Goal: Transaction & Acquisition: Download file/media

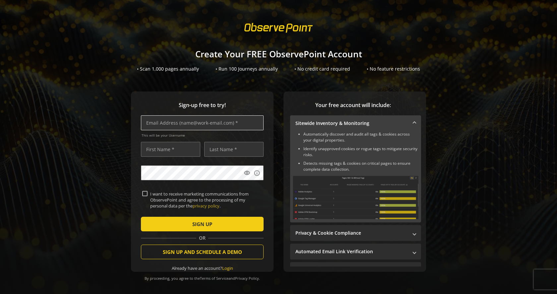
click at [193, 123] on input "text" at bounding box center [202, 122] width 123 height 15
click at [117, 132] on div "Sign-up free to try! This will be your Username visibility info I want to recei…" at bounding box center [278, 194] width 541 height 207
click at [192, 121] on input "text" at bounding box center [202, 122] width 123 height 15
type input "[EMAIL_ADDRESS][DOMAIN_NAME]"
type input "[PERSON_NAME]"
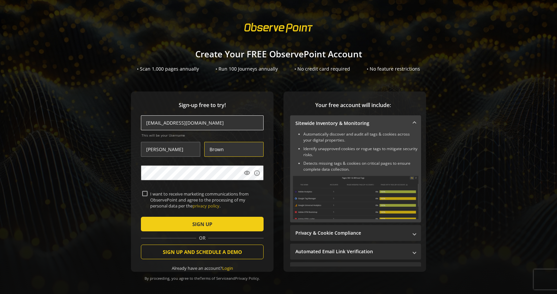
type input "Brown"
click at [160, 223] on span "submit" at bounding box center [202, 224] width 123 height 16
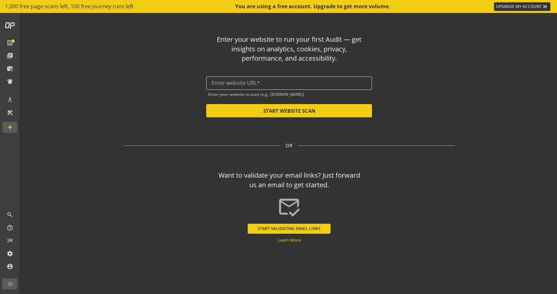
click at [247, 81] on input "text" at bounding box center [288, 83] width 155 height 6
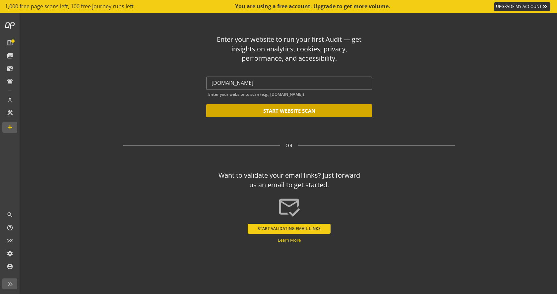
click at [241, 111] on button "START WEBSITE SCAN" at bounding box center [289, 110] width 166 height 13
type input "[URL][DOMAIN_NAME]"
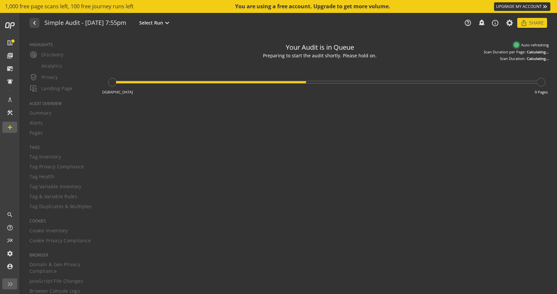
type textarea "Notes can include: -a description of what this audit is validating -changes in …"
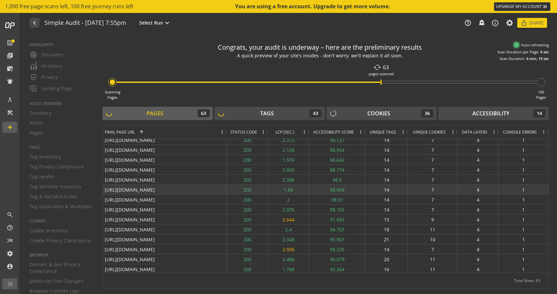
scroll to position [329, 0]
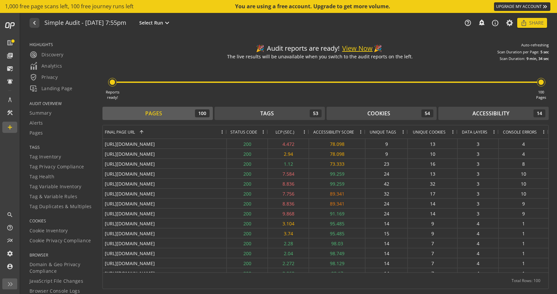
click at [358, 48] on button "View Now" at bounding box center [357, 49] width 30 height 10
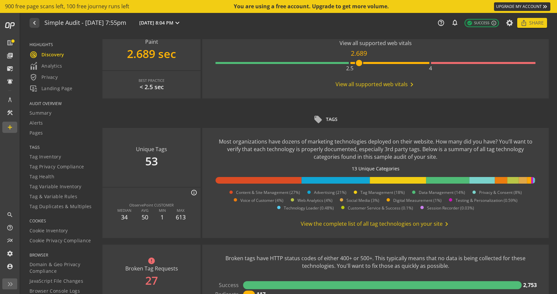
scroll to position [339, 0]
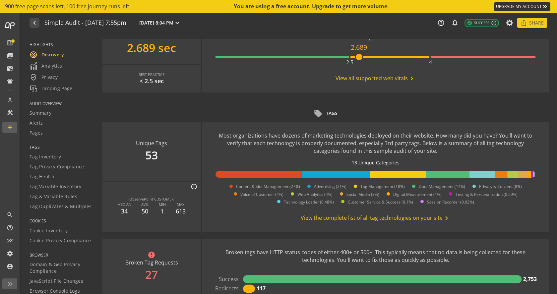
click at [325, 218] on span "View the complete list of all tag technologies on your site chevron_right" at bounding box center [376, 218] width 150 height 8
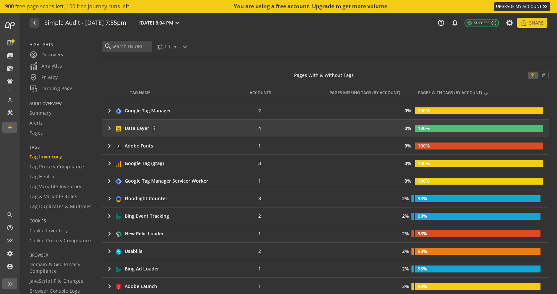
scroll to position [109, 0]
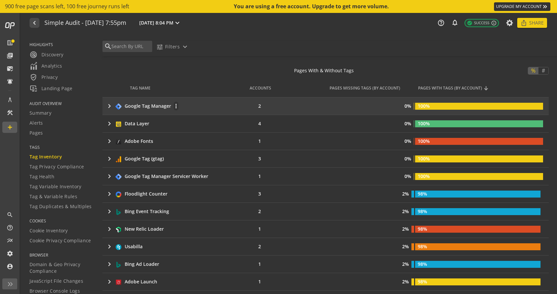
click at [109, 105] on mat-icon "keyboard_arrow_right" at bounding box center [109, 106] width 8 height 8
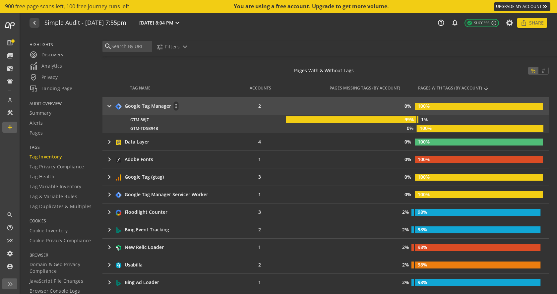
click at [109, 105] on mat-icon "keyboard_arrow_right" at bounding box center [109, 106] width 8 height 8
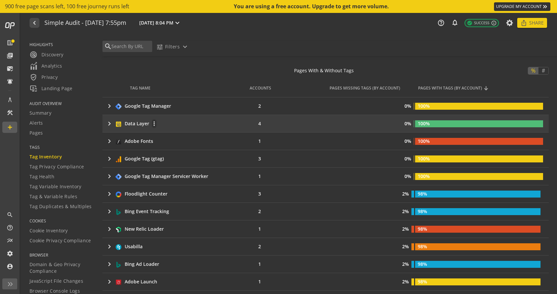
click at [110, 125] on mat-icon "keyboard_arrow_right" at bounding box center [109, 124] width 8 height 8
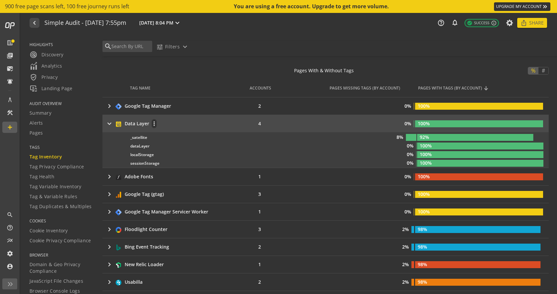
click at [110, 123] on mat-icon "keyboard_arrow_right" at bounding box center [109, 124] width 8 height 8
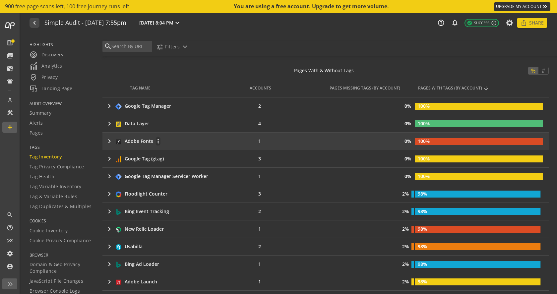
click at [106, 140] on mat-icon "keyboard_arrow_right" at bounding box center [109, 141] width 8 height 8
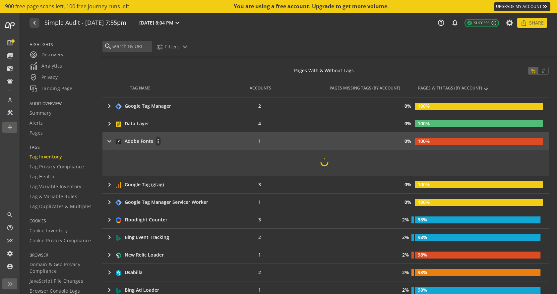
click at [106, 140] on mat-icon "keyboard_arrow_right" at bounding box center [109, 141] width 8 height 8
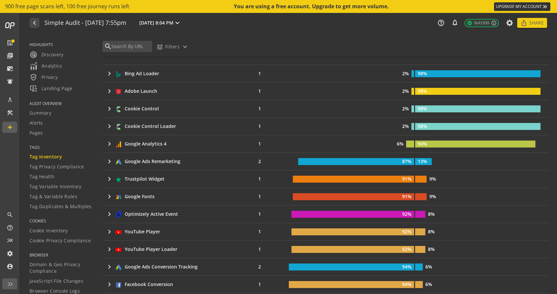
scroll to position [301, 0]
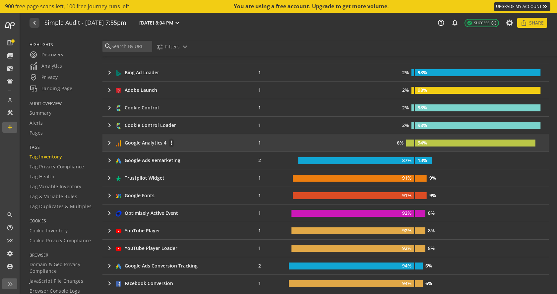
click at [111, 142] on mat-icon "keyboard_arrow_right" at bounding box center [109, 143] width 8 height 8
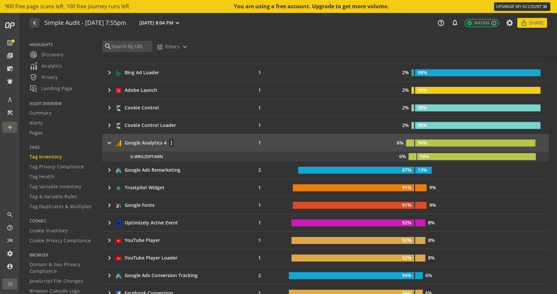
click at [111, 142] on mat-icon "keyboard_arrow_right" at bounding box center [109, 143] width 8 height 8
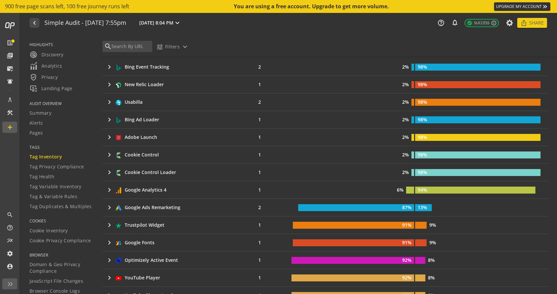
scroll to position [253, 0]
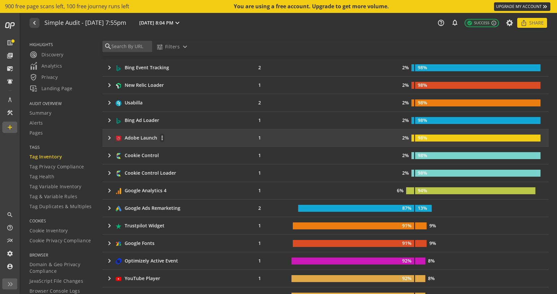
click at [110, 138] on mat-icon "keyboard_arrow_right" at bounding box center [109, 138] width 8 height 8
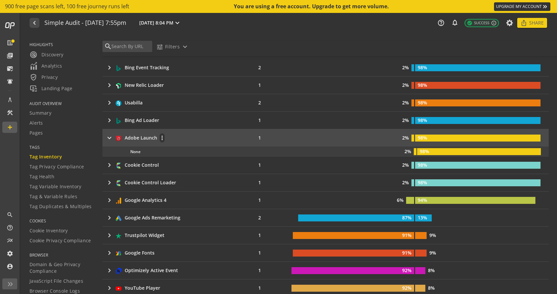
click at [110, 138] on mat-icon "keyboard_arrow_right" at bounding box center [109, 138] width 8 height 8
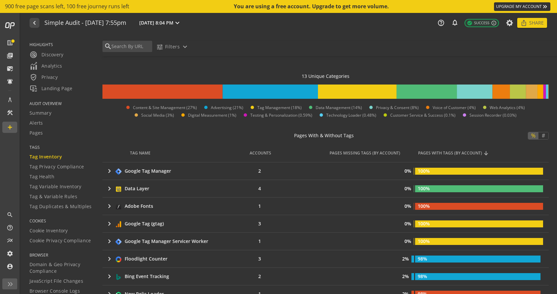
scroll to position [44, 0]
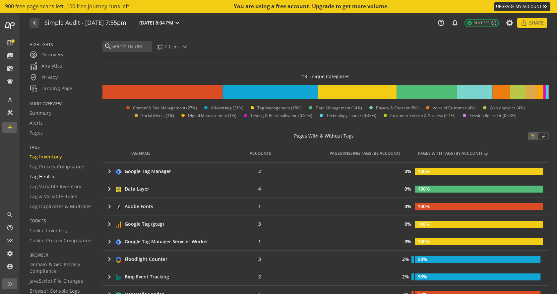
click at [45, 178] on span "Tag Health" at bounding box center [42, 176] width 25 height 7
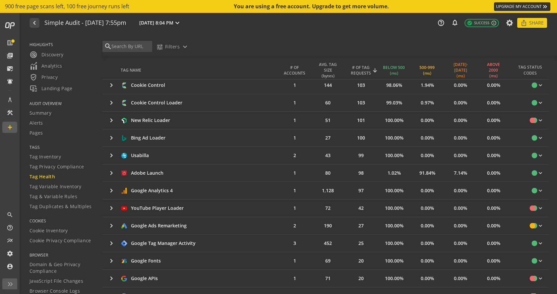
scroll to position [262, 0]
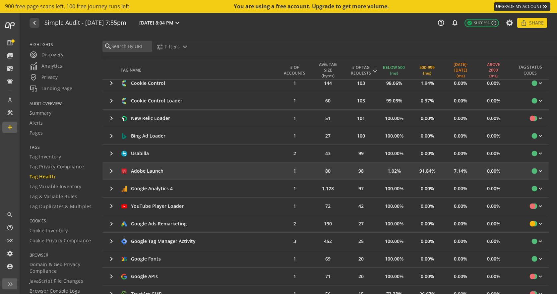
click at [110, 171] on mat-icon "keyboard_arrow_right" at bounding box center [111, 171] width 8 height 8
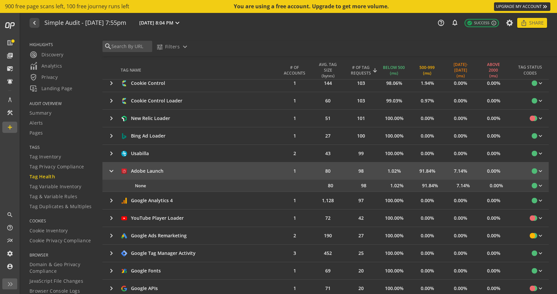
click at [110, 171] on mat-icon "keyboard_arrow_right" at bounding box center [111, 171] width 8 height 8
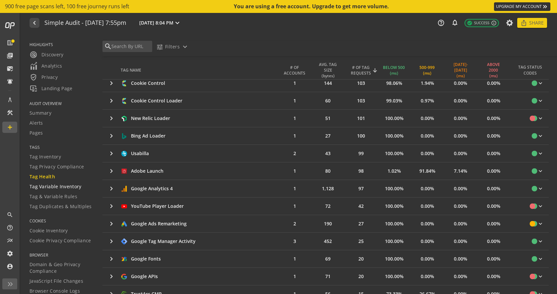
click at [73, 188] on span "Tag Variable Inventory" at bounding box center [56, 186] width 52 height 7
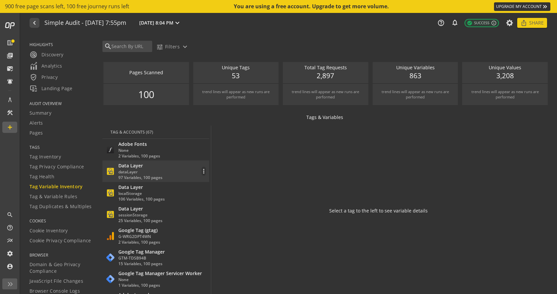
click at [166, 173] on div "Data Layer dataLayer 97 Variables, 100 pages more_vert" at bounding box center [156, 171] width 100 height 18
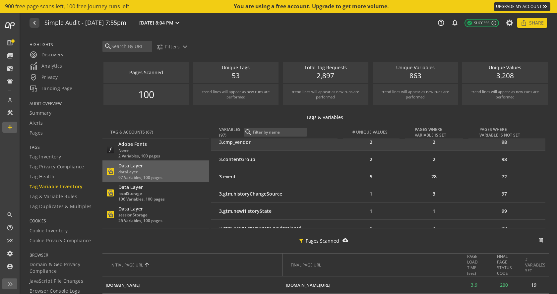
scroll to position [748, 0]
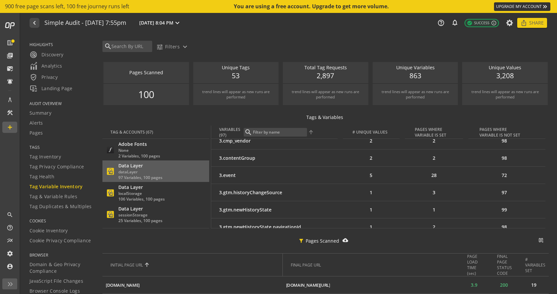
click at [285, 133] on input at bounding box center [279, 132] width 54 height 6
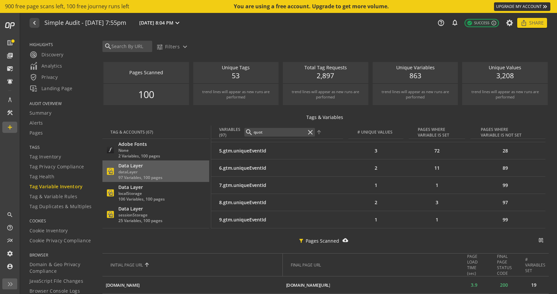
scroll to position [0, 0]
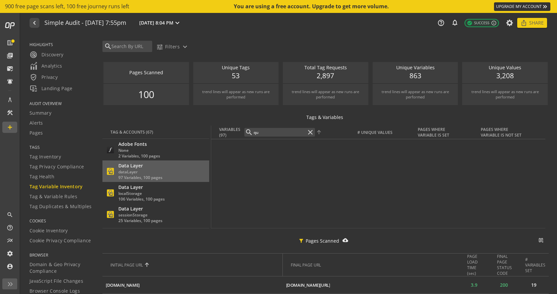
type input "q"
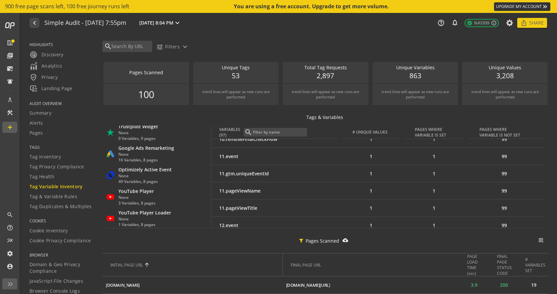
scroll to position [474, 0]
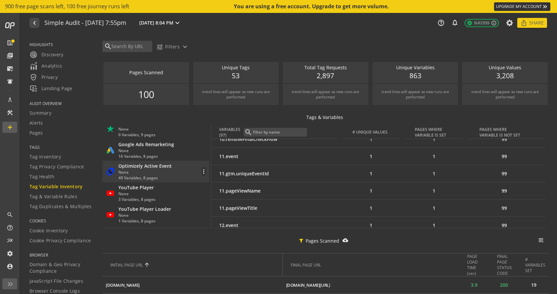
click at [172, 172] on div "Optimizely Active Event None 49 Variables, 8 pages more_vert" at bounding box center [156, 172] width 100 height 18
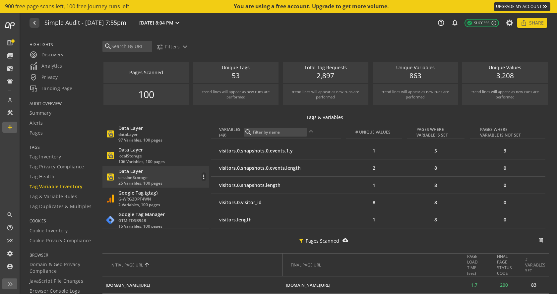
scroll to position [50, 0]
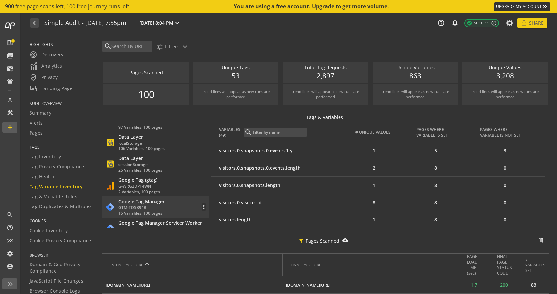
click at [168, 203] on div "Google Tag Manager GTM-TDSB94B 15 Variables, 100 pages more_vert" at bounding box center [156, 207] width 100 height 18
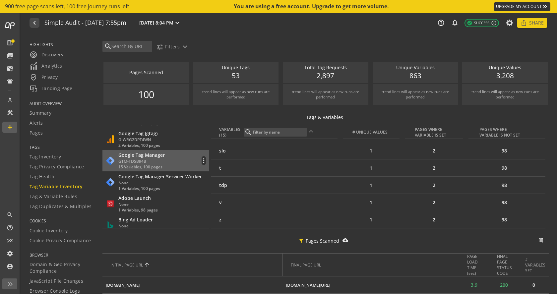
scroll to position [98, 0]
click at [159, 199] on div "Adobe Launch None 1 Variables, 98 pages more_vert" at bounding box center [156, 203] width 100 height 18
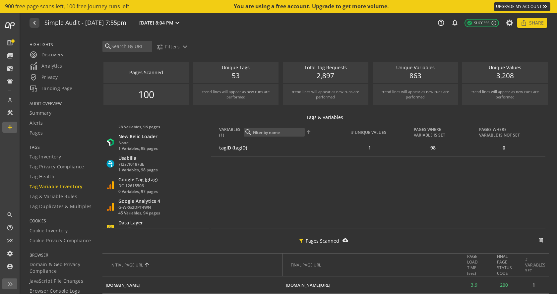
scroll to position [314, 0]
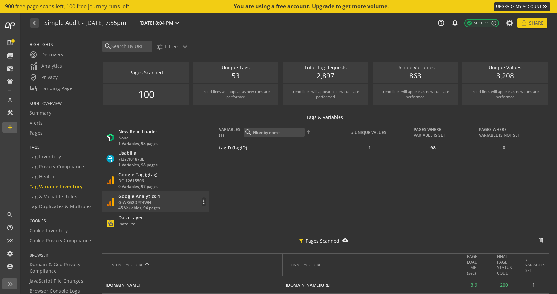
click at [165, 197] on div "Google Analytics 4 G-WRG2DPT4WN 45 Variables, 94 pages more_vert" at bounding box center [156, 202] width 100 height 18
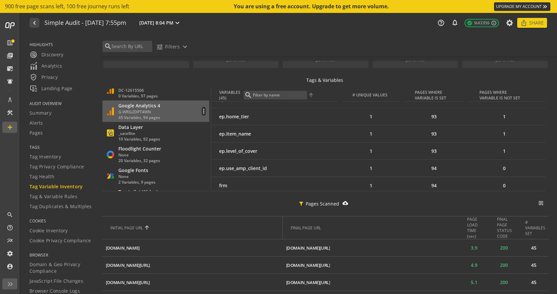
scroll to position [369, 0]
click at [162, 134] on div "Data Layer _satellite 10 Variables, 92 pages more_vert" at bounding box center [156, 131] width 100 height 18
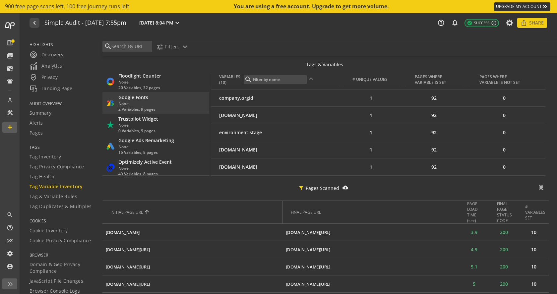
scroll to position [425, 0]
click at [69, 197] on span "Tag & Variable Rules" at bounding box center [54, 196] width 48 height 7
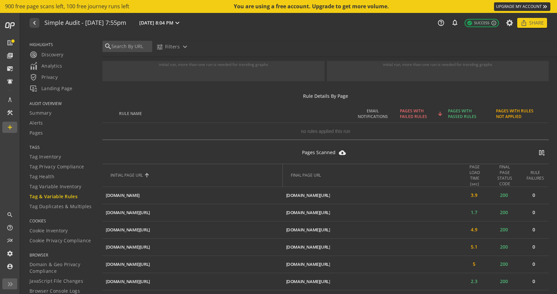
scroll to position [89, 0]
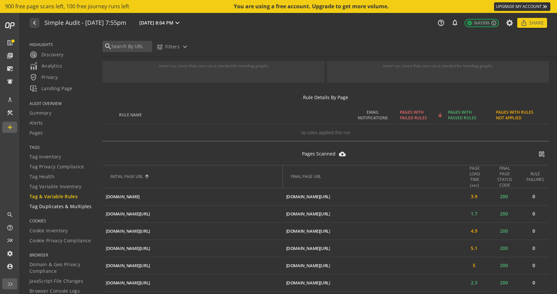
click at [76, 208] on span "Tag Duplicates & Multiples" at bounding box center [61, 206] width 62 height 7
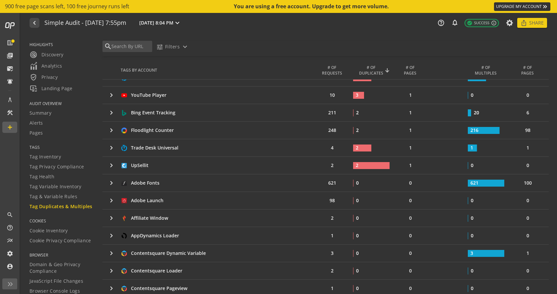
scroll to position [235, 0]
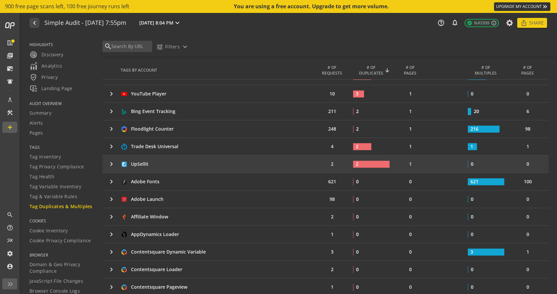
click at [113, 165] on mat-icon "keyboard_arrow_right" at bounding box center [111, 164] width 8 height 8
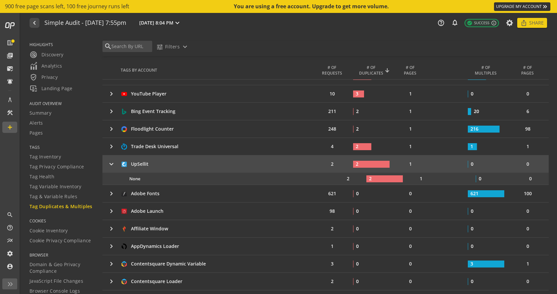
click at [112, 165] on mat-icon "keyboard_arrow_right" at bounding box center [111, 164] width 8 height 8
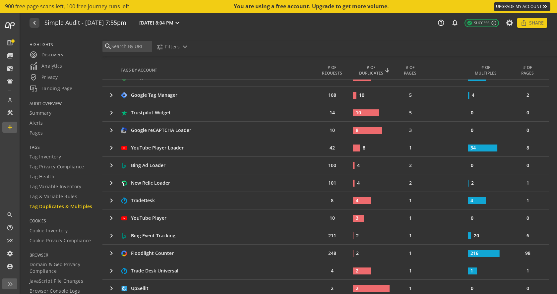
scroll to position [0, 0]
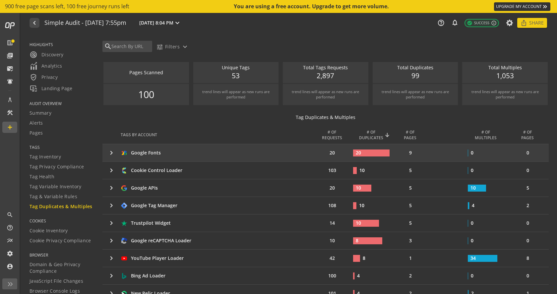
click at [111, 154] on mat-icon "keyboard_arrow_right" at bounding box center [111, 153] width 8 height 8
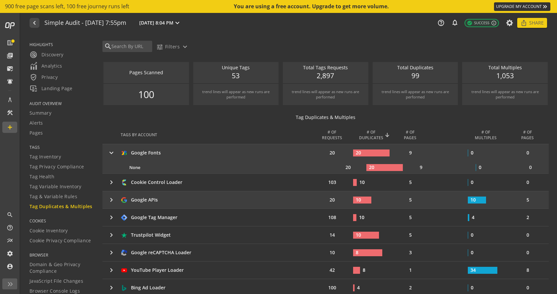
click at [112, 201] on mat-icon "keyboard_arrow_right" at bounding box center [111, 200] width 8 height 8
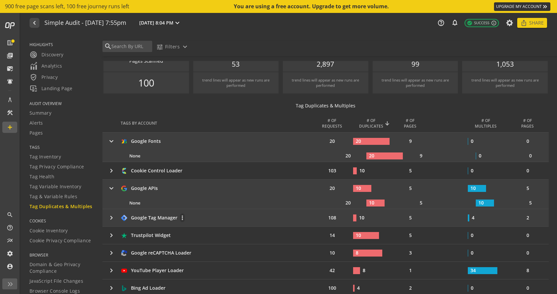
scroll to position [12, 0]
click at [113, 219] on mat-icon "keyboard_arrow_right" at bounding box center [111, 217] width 8 height 8
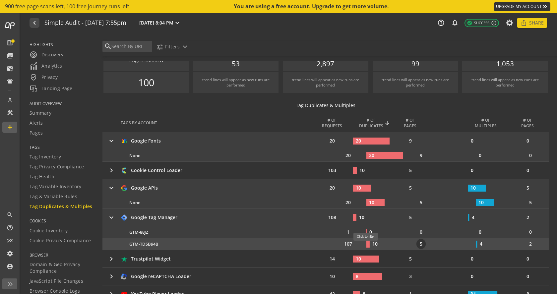
click at [368, 244] on rect at bounding box center [367, 244] width 3 height 7
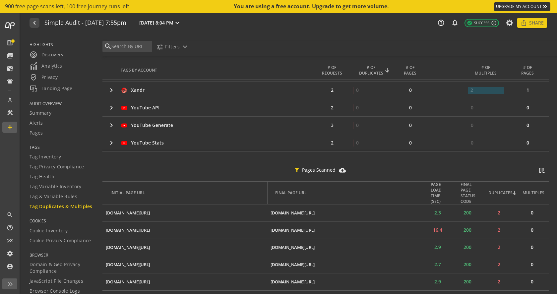
scroll to position [986, 0]
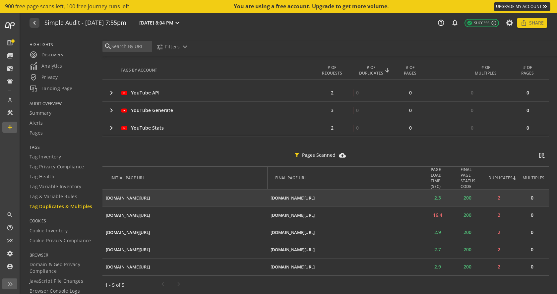
click at [501, 199] on td "2" at bounding box center [498, 198] width 33 height 17
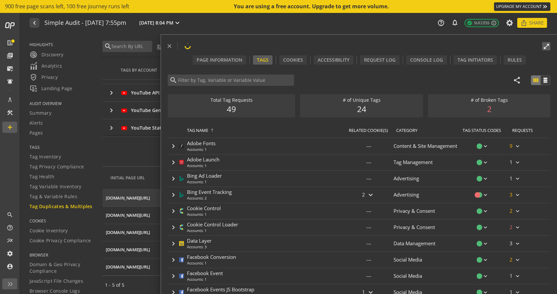
type input "Google Tag Manager"
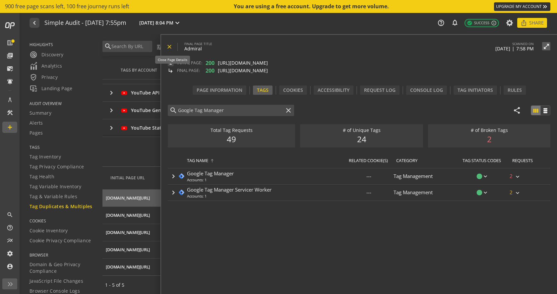
click at [167, 45] on mat-icon "close" at bounding box center [169, 46] width 7 height 7
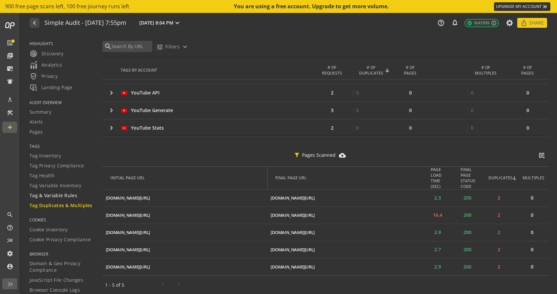
scroll to position [0, 0]
click at [43, 113] on span "Summary" at bounding box center [41, 113] width 22 height 7
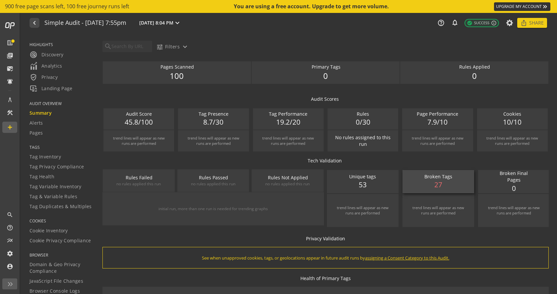
click at [438, 184] on span "27" at bounding box center [438, 185] width 8 height 10
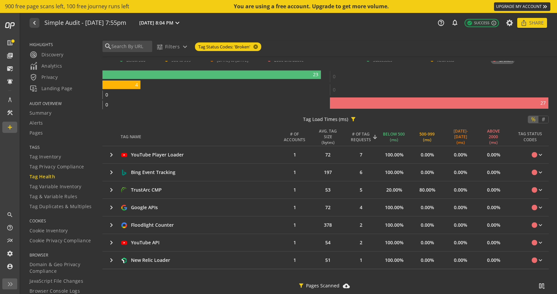
scroll to position [73, 0]
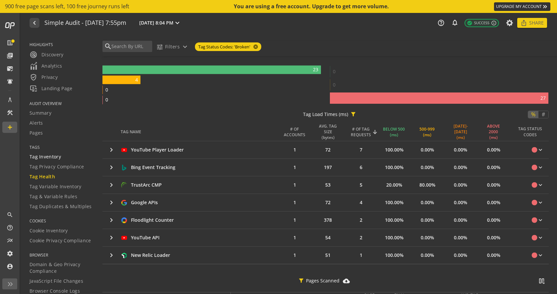
click at [51, 157] on span "Tag Inventory" at bounding box center [45, 156] width 31 height 7
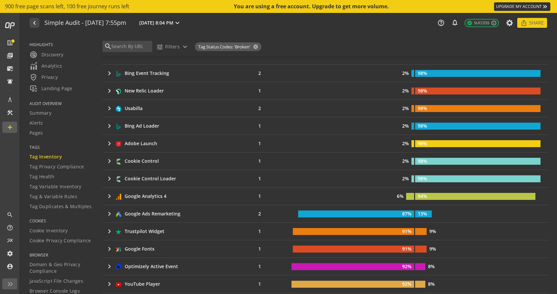
scroll to position [252, 0]
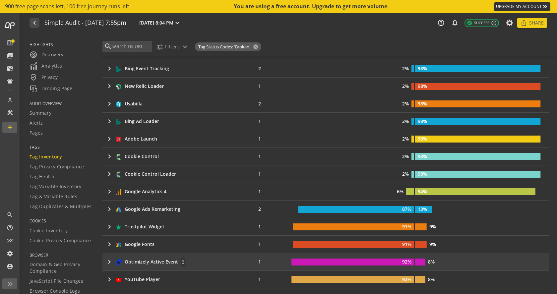
click at [109, 264] on mat-icon "keyboard_arrow_right" at bounding box center [109, 262] width 8 height 8
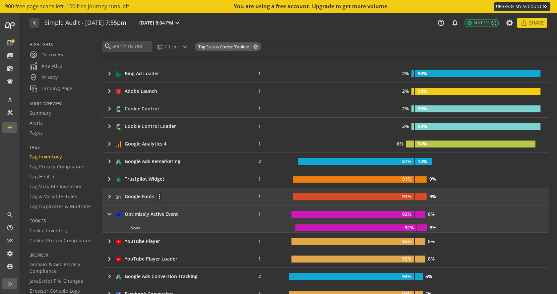
scroll to position [304, 0]
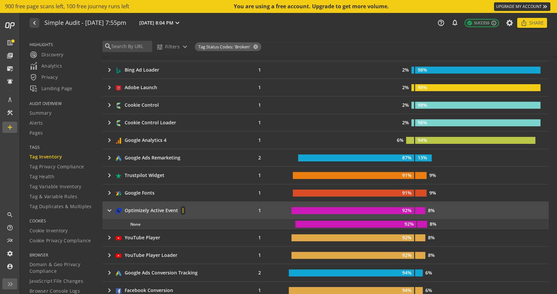
click at [182, 211] on mat-icon "more_vert" at bounding box center [183, 210] width 5 height 7
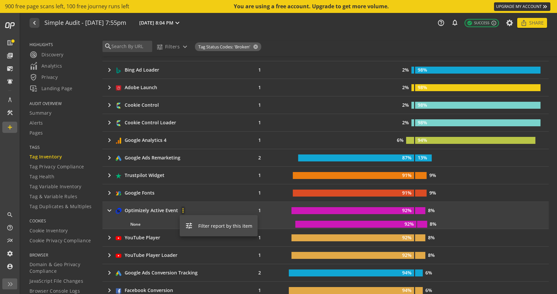
click at [192, 208] on div at bounding box center [278, 147] width 557 height 294
click at [193, 220] on div "None more_vert 92% 8%" at bounding box center [324, 223] width 454 height 9
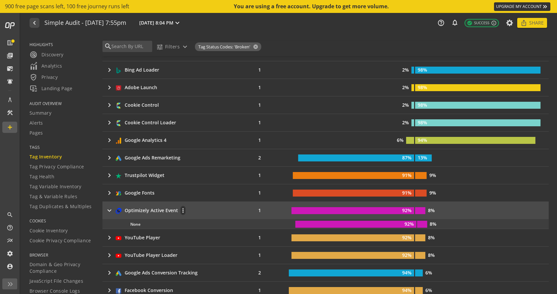
click at [232, 210] on div "keyboard_arrow_right Optimizely Active Event more_vert" at bounding box center [171, 210] width 133 height 9
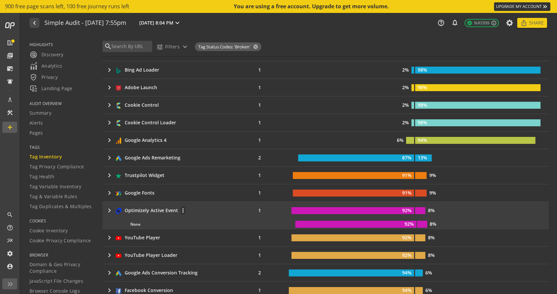
click at [232, 210] on div "keyboard_arrow_right Optimizely Active Event more_vert" at bounding box center [171, 210] width 133 height 9
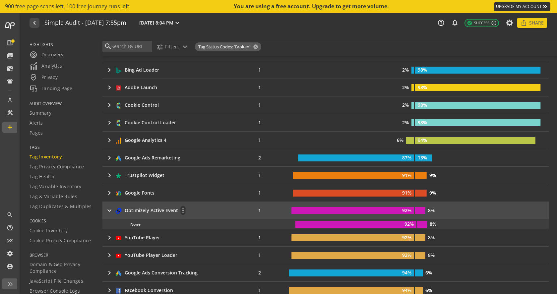
click at [232, 210] on div "keyboard_arrow_right Optimizely Active Event more_vert" at bounding box center [171, 210] width 133 height 9
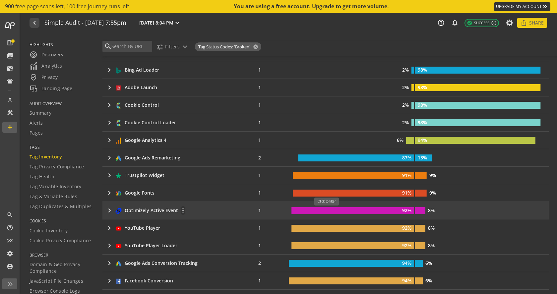
click at [329, 209] on rect at bounding box center [353, 210] width 123 height 7
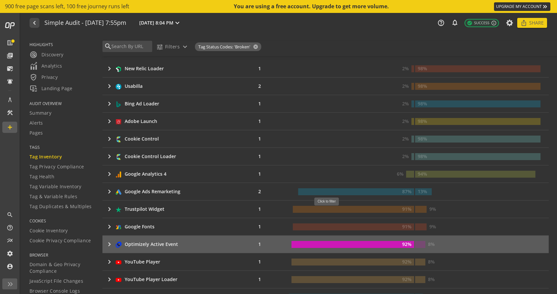
scroll to position [271, 0]
click at [422, 244] on rect at bounding box center [420, 243] width 10 height 7
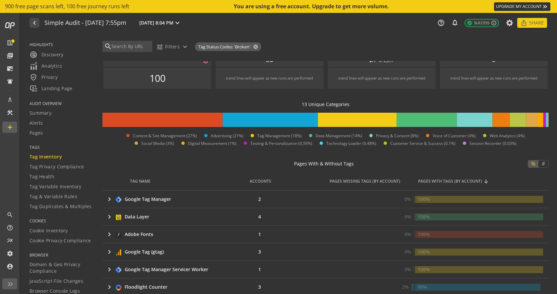
scroll to position [0, 0]
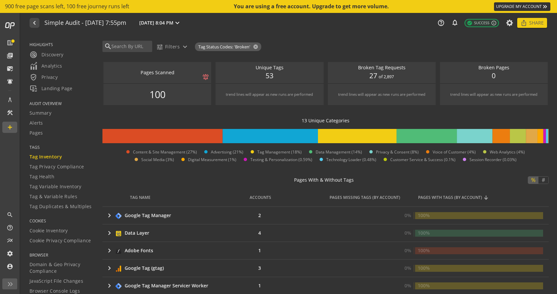
click at [54, 157] on span "Tag Inventory" at bounding box center [46, 156] width 32 height 7
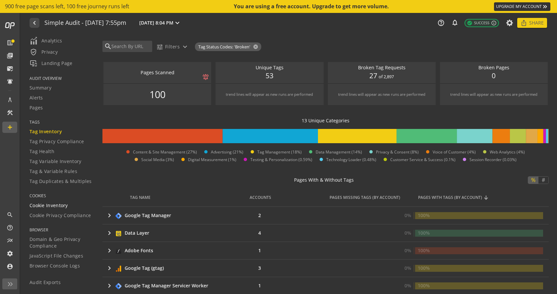
scroll to position [26, 0]
click at [39, 280] on span "Audit Exports" at bounding box center [45, 281] width 31 height 7
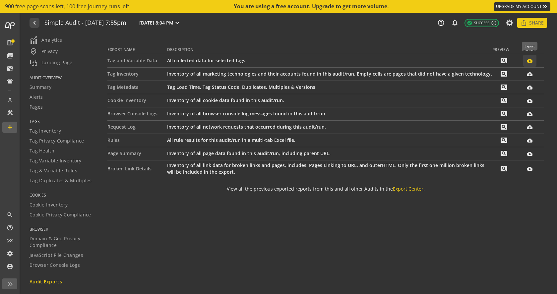
click at [528, 62] on mat-icon "cloud_download_filled" at bounding box center [530, 61] width 6 height 6
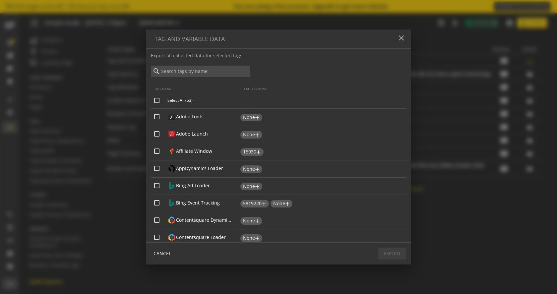
click at [157, 99] on input "Select All (53)" at bounding box center [156, 100] width 5 height 5
checkbox input "true"
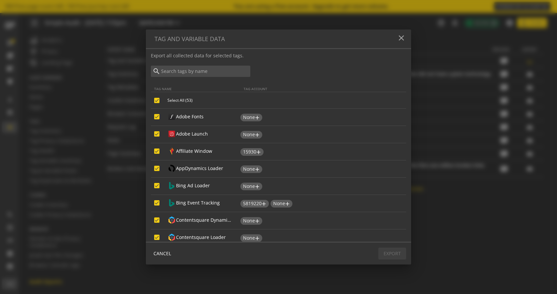
checkbox input "true"
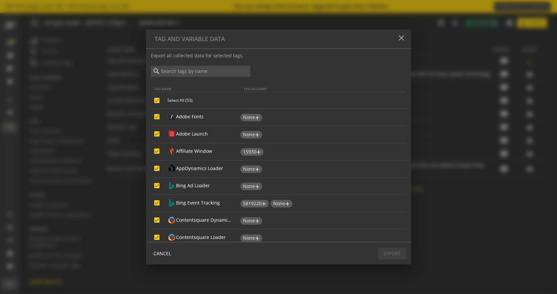
checkbox input "true"
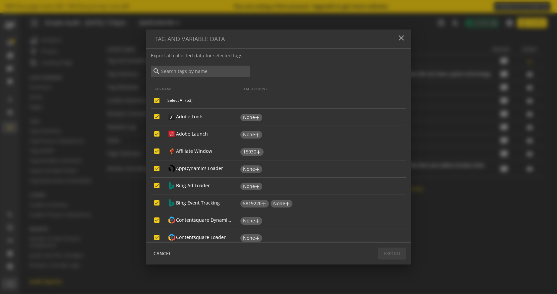
checkbox input "true"
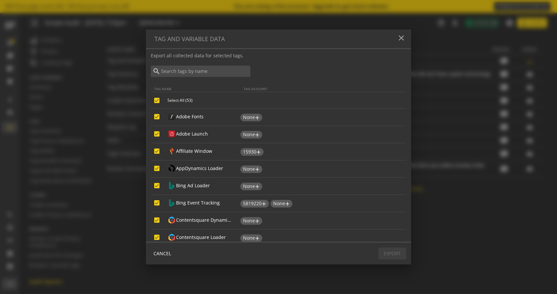
checkbox input "true"
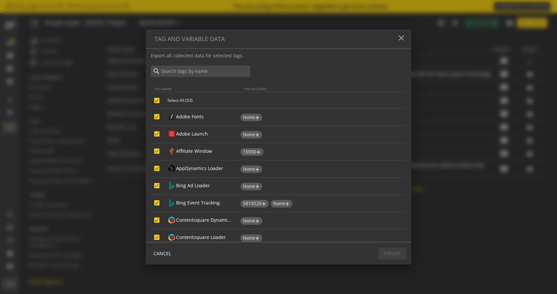
checkbox input "true"
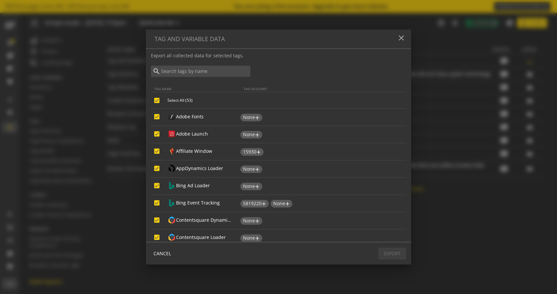
checkbox input "true"
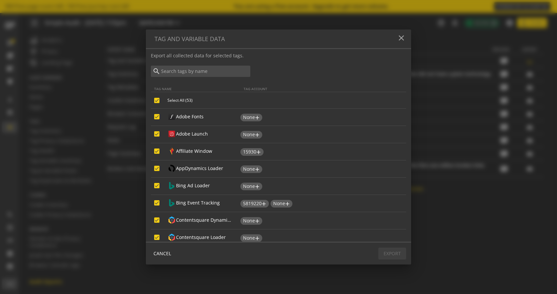
checkbox input "true"
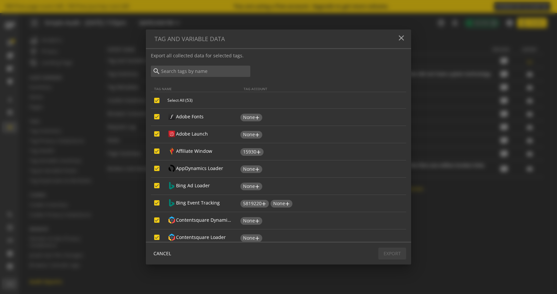
checkbox input "true"
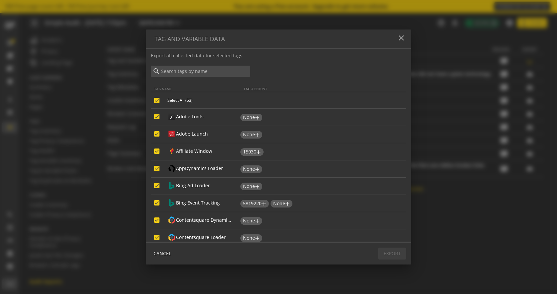
checkbox input "true"
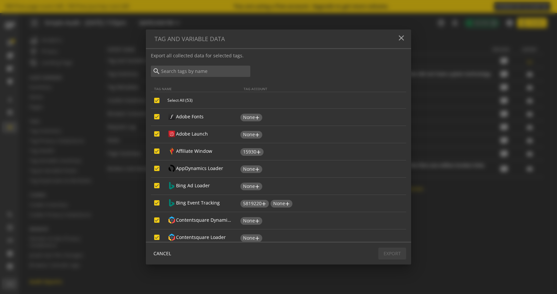
checkbox input "true"
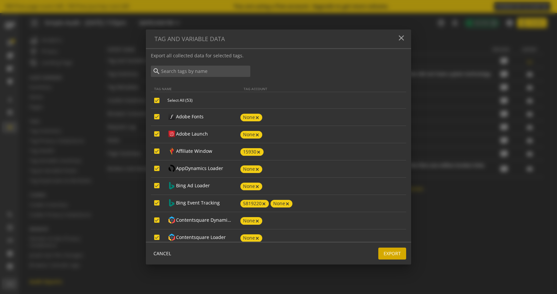
click at [393, 251] on span "Export" at bounding box center [392, 254] width 17 height 12
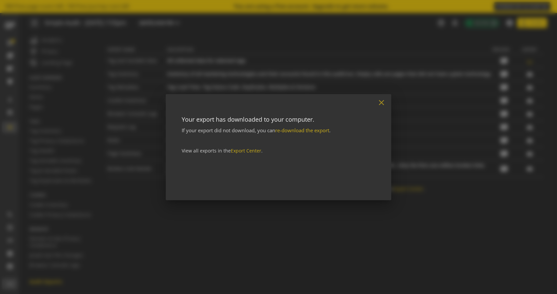
click at [385, 104] on mat-icon "close" at bounding box center [381, 102] width 9 height 9
